Goal: Check status: Check status

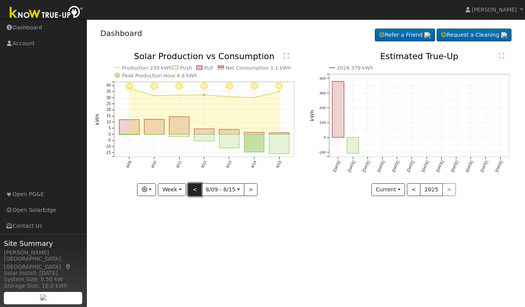
click at [195, 192] on button "<" at bounding box center [195, 189] width 14 height 13
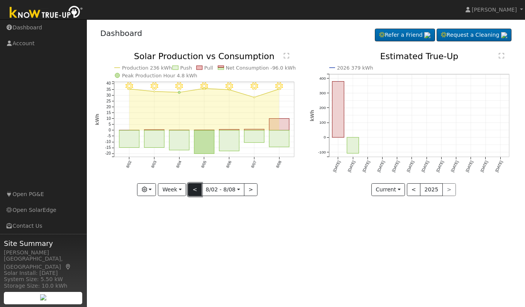
click at [195, 190] on button "<" at bounding box center [195, 189] width 14 height 13
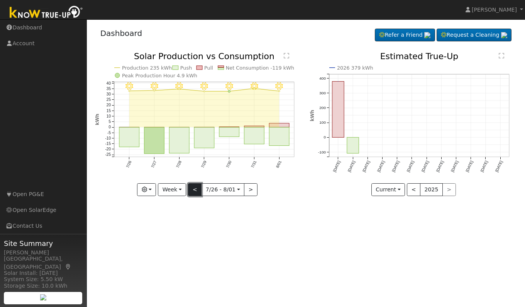
click at [195, 191] on button "<" at bounding box center [195, 189] width 14 height 13
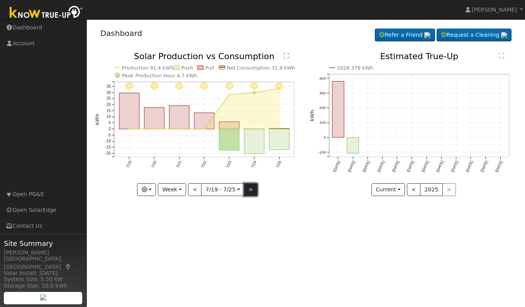
click at [250, 189] on button ">" at bounding box center [251, 189] width 14 height 13
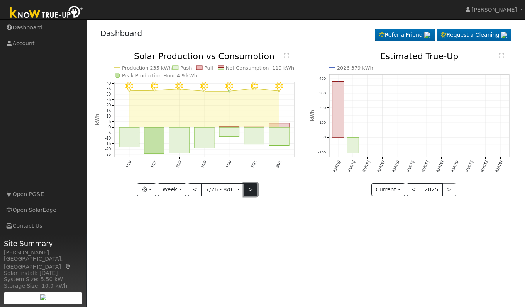
click at [249, 189] on button ">" at bounding box center [251, 189] width 14 height 13
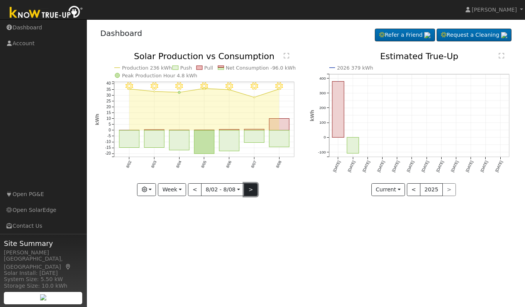
click at [249, 189] on button ">" at bounding box center [251, 189] width 14 height 13
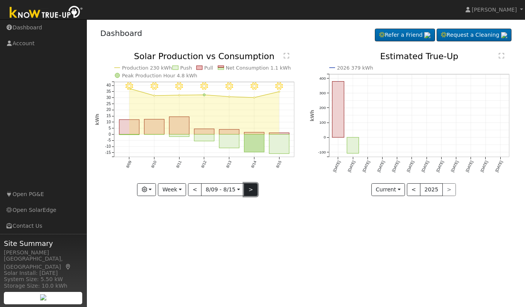
click at [249, 189] on button ">" at bounding box center [251, 189] width 14 height 13
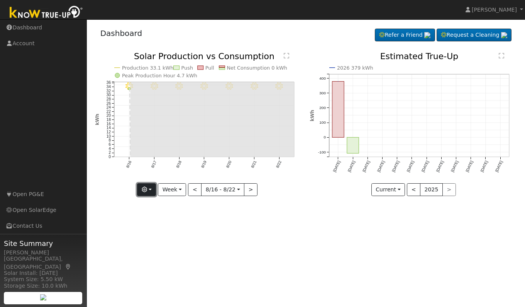
click at [151, 191] on button "button" at bounding box center [146, 189] width 19 height 13
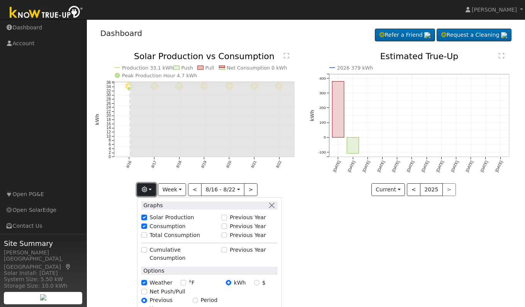
click at [147, 191] on icon "button" at bounding box center [144, 188] width 5 height 5
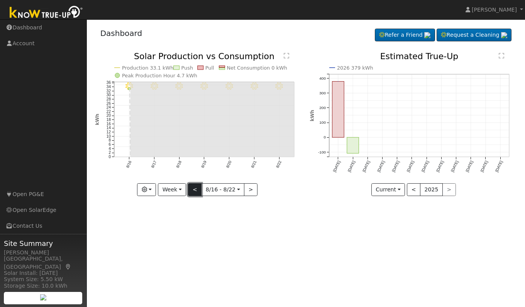
click at [195, 190] on button "<" at bounding box center [195, 189] width 14 height 13
type input "[DATE]"
